Goal: Transaction & Acquisition: Subscribe to service/newsletter

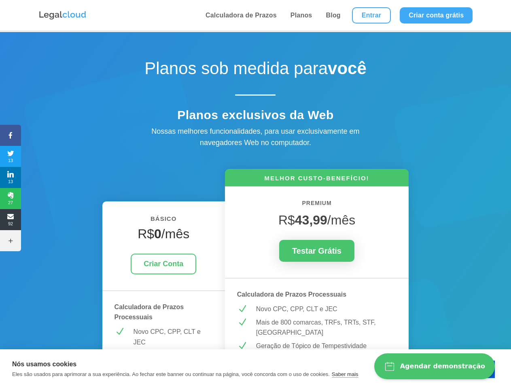
click at [11, 135] on icon at bounding box center [10, 135] width 21 height 6
click at [11, 156] on span "13" at bounding box center [10, 156] width 21 height 13
click at [11, 177] on span "13" at bounding box center [10, 177] width 21 height 13
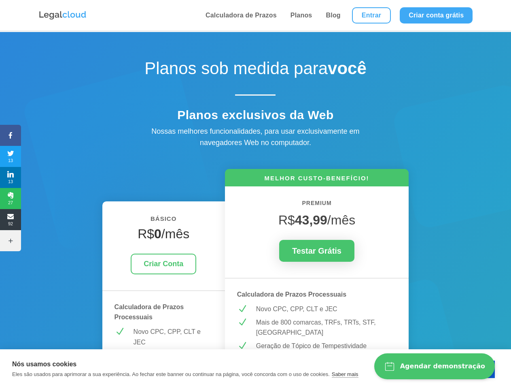
click at [11, 198] on span "27" at bounding box center [10, 198] width 21 height 13
click at [11, 219] on span "92" at bounding box center [10, 219] width 21 height 13
click at [11, 241] on icon at bounding box center [10, 240] width 21 height 6
